Goal: Task Accomplishment & Management: Use online tool/utility

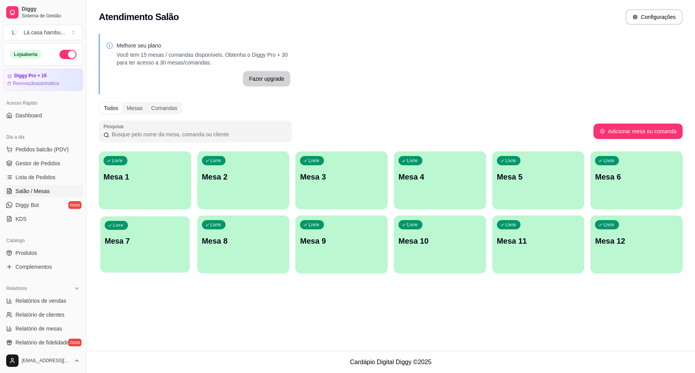
click at [130, 255] on div "Livre Mesa 7" at bounding box center [144, 239] width 89 height 47
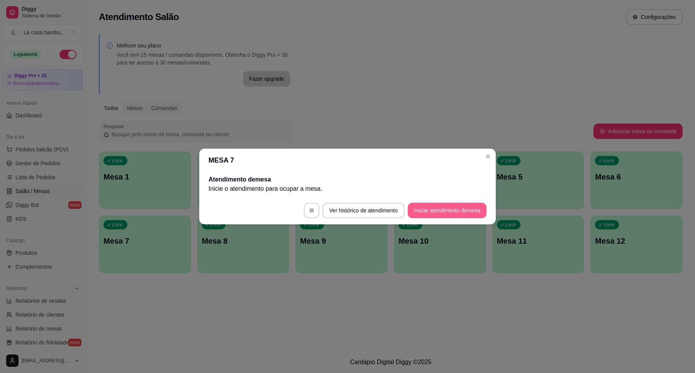
click at [424, 213] on button "Iniciar atendimento de mesa" at bounding box center [446, 210] width 79 height 15
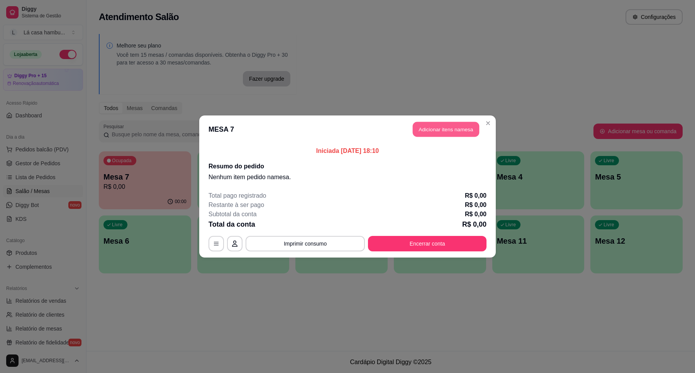
click at [425, 133] on button "Adicionar itens na mesa" at bounding box center [445, 129] width 66 height 15
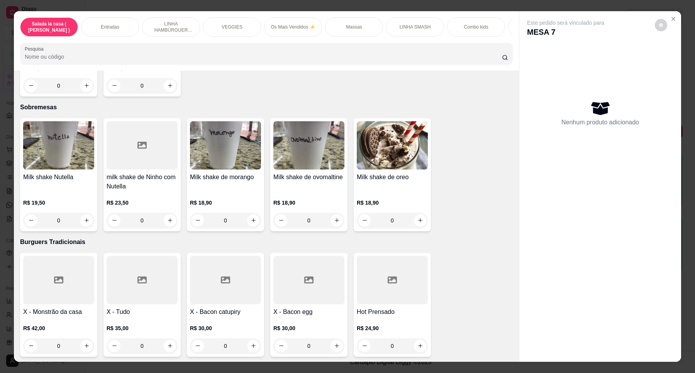
scroll to position [2267, 0]
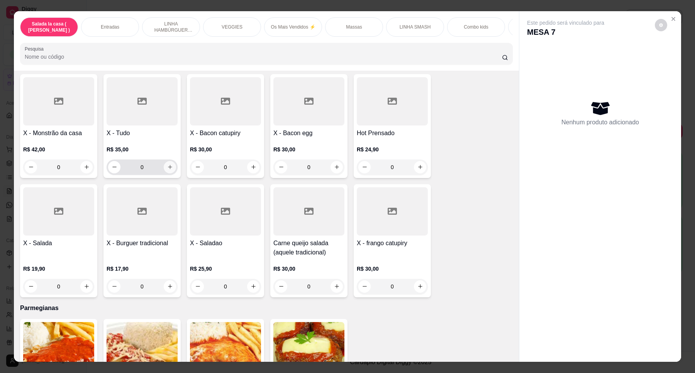
click at [167, 164] on icon "increase-product-quantity" at bounding box center [170, 167] width 6 height 6
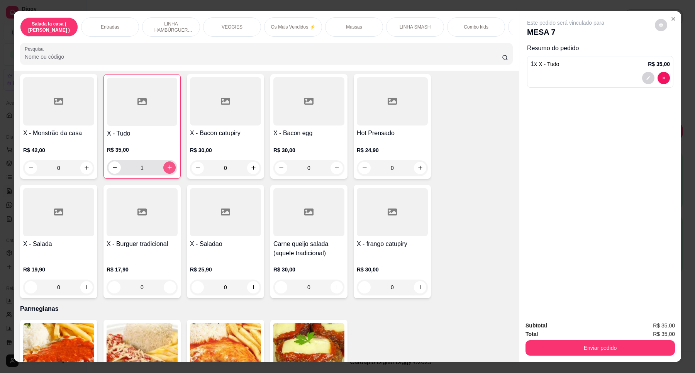
type input "1"
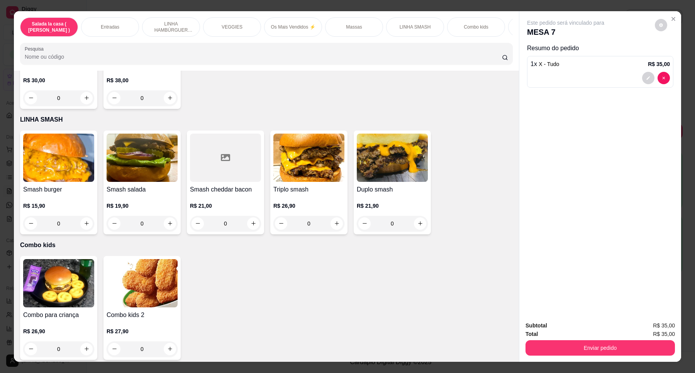
scroll to position [1833, 0]
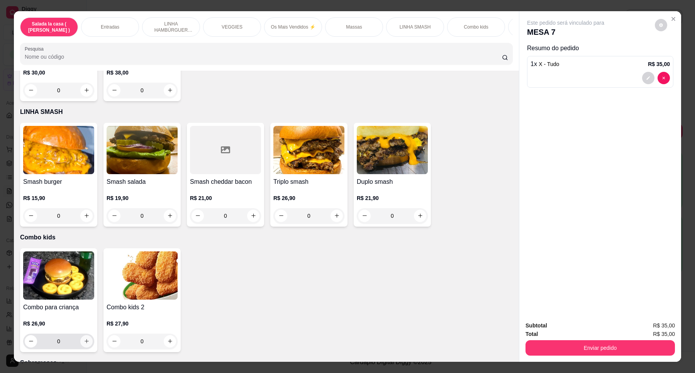
click at [82, 335] on button "increase-product-quantity" at bounding box center [86, 341] width 12 height 12
type input "1"
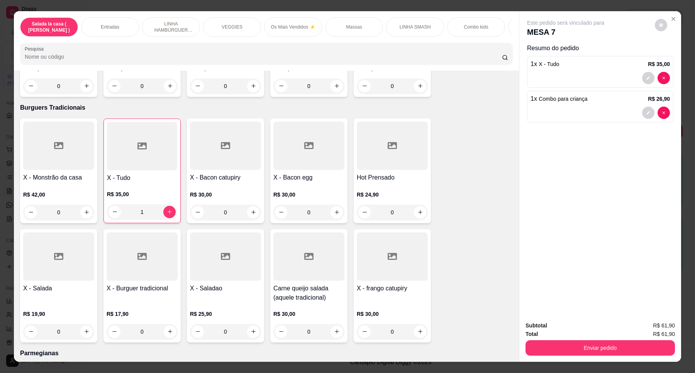
scroll to position [2219, 0]
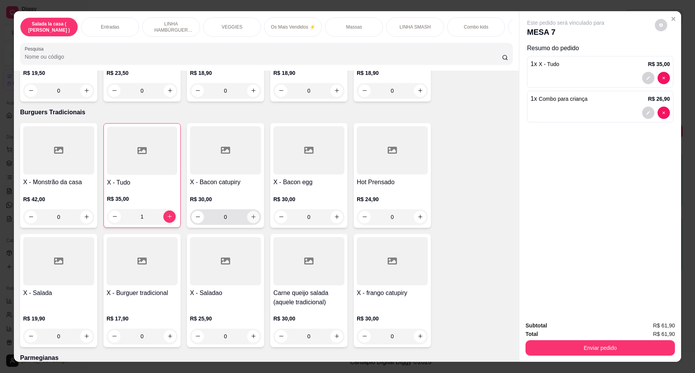
click at [250, 214] on icon "increase-product-quantity" at bounding box center [253, 217] width 6 height 6
type input "1"
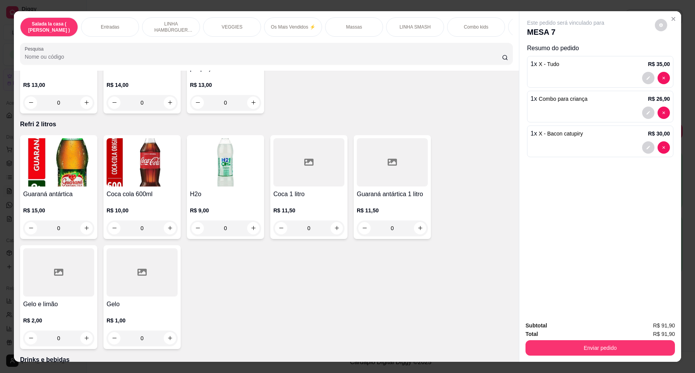
scroll to position [2942, 0]
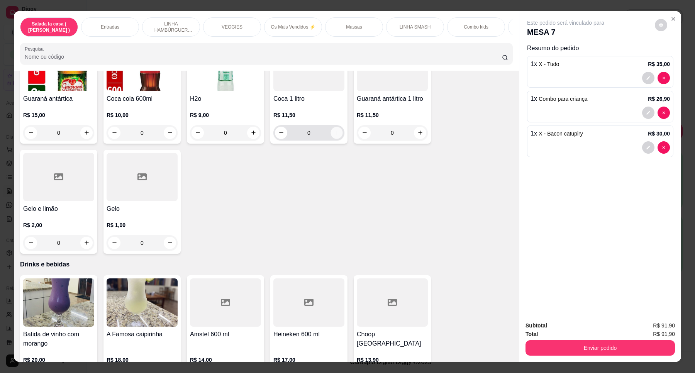
click at [338, 127] on button "increase-product-quantity" at bounding box center [336, 133] width 12 height 12
type input "1"
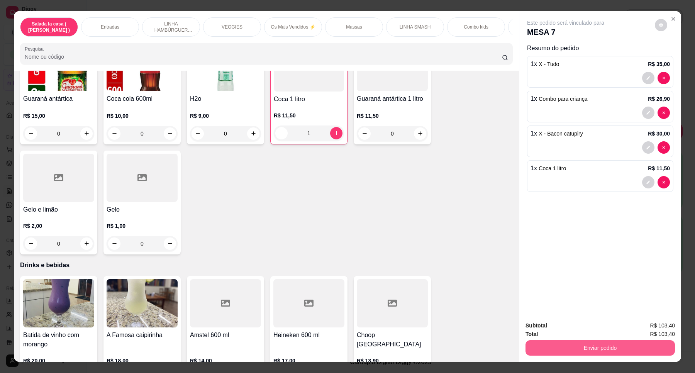
click at [581, 341] on button "Enviar pedido" at bounding box center [599, 347] width 149 height 15
click at [649, 329] on button "Enviar pedido" at bounding box center [653, 328] width 42 height 14
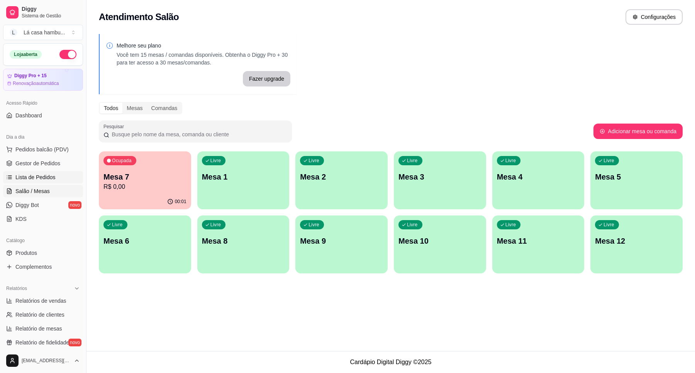
click at [19, 178] on span "Lista de Pedidos" at bounding box center [35, 177] width 40 height 8
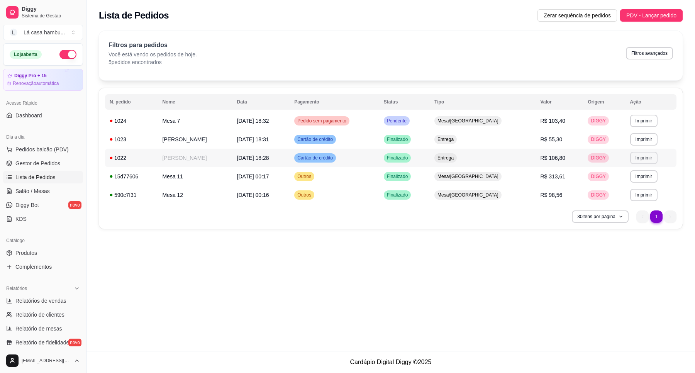
click at [649, 159] on button "Imprimir" at bounding box center [643, 158] width 27 height 12
click at [641, 188] on button "IMPRESSORA" at bounding box center [630, 185] width 56 height 12
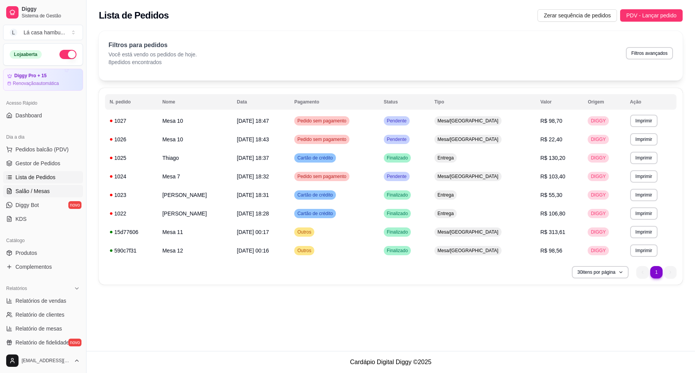
click at [49, 194] on link "Salão / Mesas" at bounding box center [43, 191] width 80 height 12
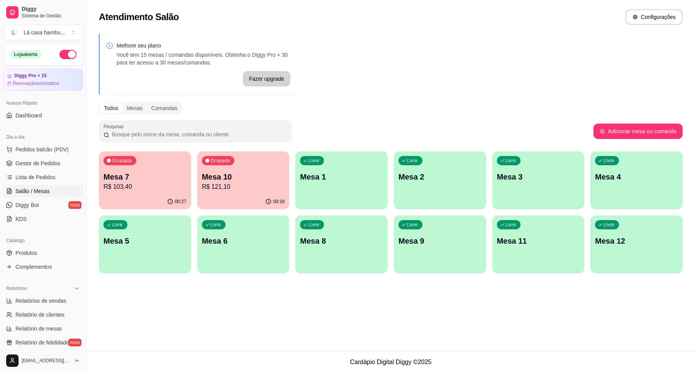
click at [132, 180] on p "Mesa 7" at bounding box center [144, 176] width 83 height 11
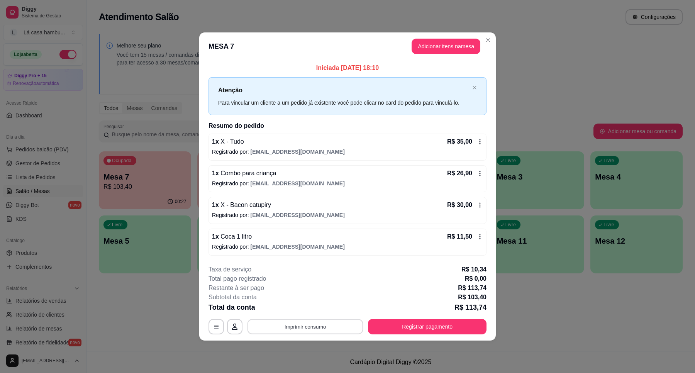
click at [324, 321] on button "Imprimir consumo" at bounding box center [305, 326] width 116 height 15
click at [319, 309] on button "IMPRESSORA" at bounding box center [307, 309] width 54 height 12
click at [450, 325] on button "Registrar pagamento" at bounding box center [427, 326] width 118 height 15
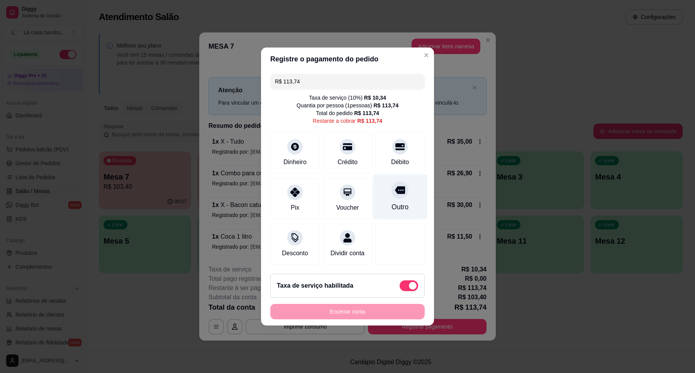
click at [395, 186] on icon at bounding box center [400, 190] width 10 height 8
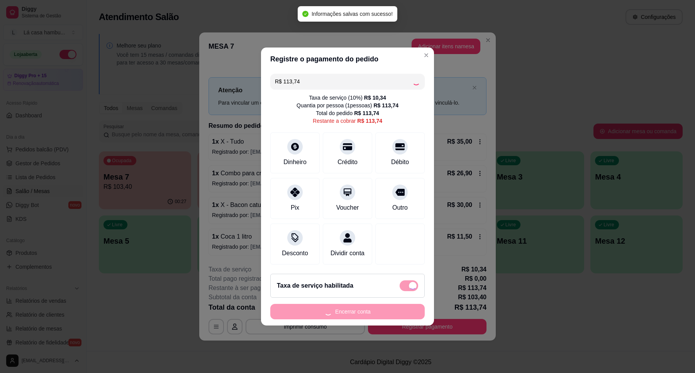
type input "R$ 0,00"
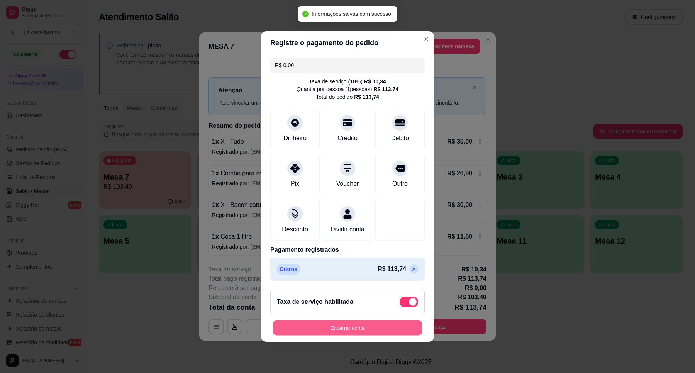
click at [374, 329] on button "Encerrar conta" at bounding box center [347, 327] width 150 height 15
